Goal: Information Seeking & Learning: Learn about a topic

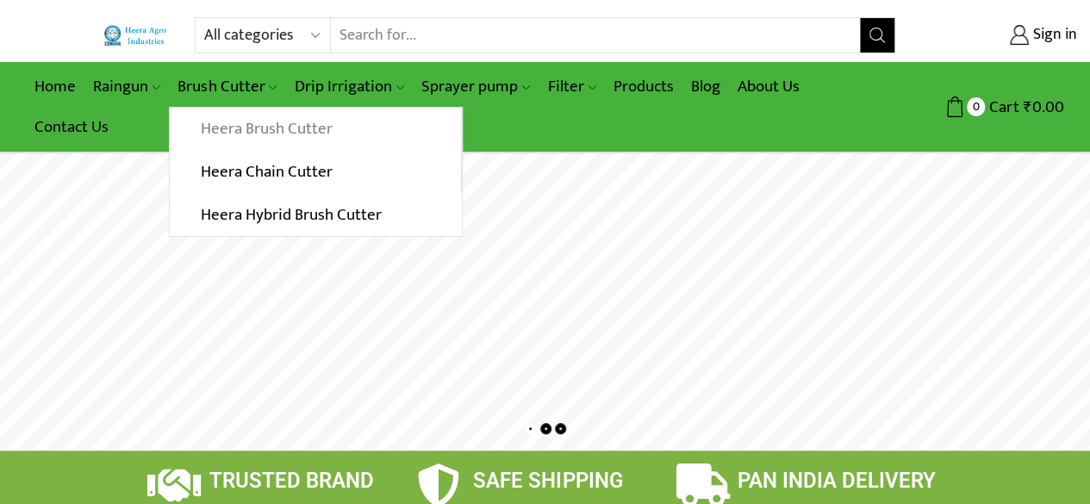
click at [272, 119] on link "Heera Brush Cutter" at bounding box center [315, 129] width 290 height 43
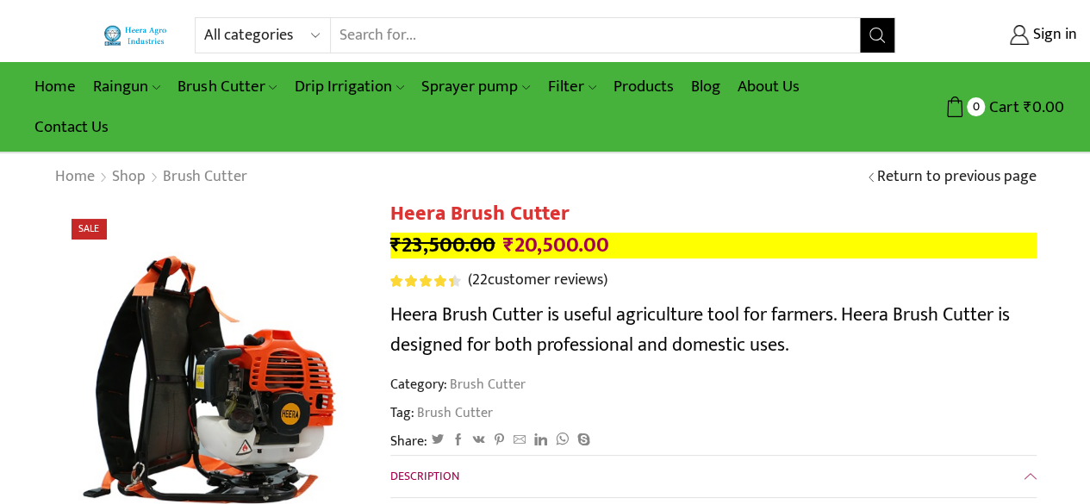
click at [358, 188] on div "Home Shop Brush Cutter Return to previous page" at bounding box center [545, 177] width 1090 height 48
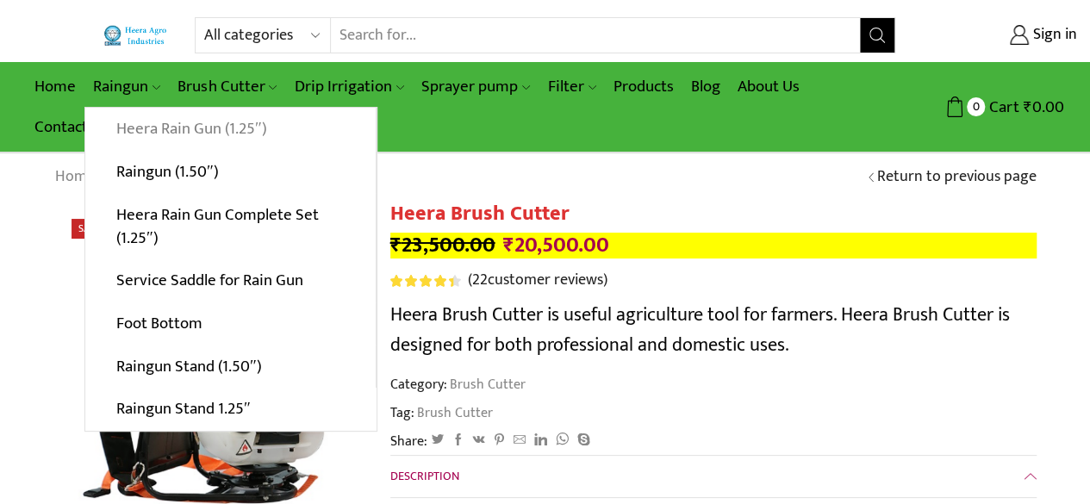
click at [184, 134] on link "Heera Rain Gun (1.25″)" at bounding box center [230, 129] width 290 height 43
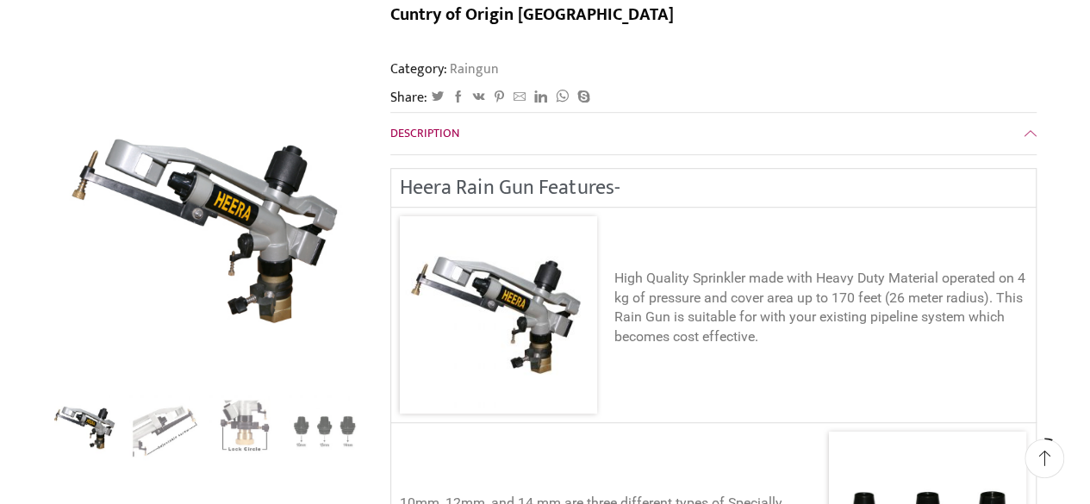
scroll to position [464, 0]
